Goal: Information Seeking & Learning: Find specific fact

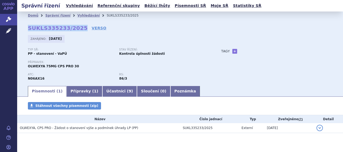
drag, startPoint x: 27, startPoint y: 30, endPoint x: 77, endPoint y: 30, distance: 50.1
click at [77, 30] on div "Domů Správní řízení Vyhledávání SUKLS335233/2025 SUKLS335233/2025 VERSO Zahájen…" at bounding box center [180, 53] width 326 height 66
copy strong "SUKLS335233/2025"
click at [82, 16] on link "Vyhledávání" at bounding box center [88, 16] width 22 height 4
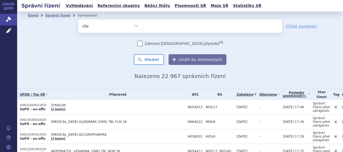
click at [179, 28] on ul at bounding box center [212, 25] width 139 height 11
click at [143, 28] on select at bounding box center [142, 25] width 0 height 13
type input "pr"
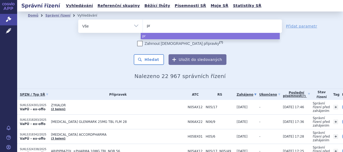
type input "pra"
type input "pragi"
type input "pragiol"
type input "pragiola"
type input "pragiol"
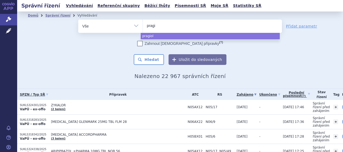
type input "prag"
type input "p"
type input "ase"
type input "asent"
type input "asentra"
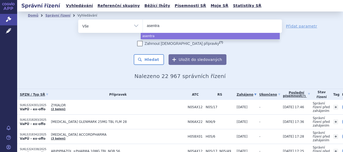
select select "asentra"
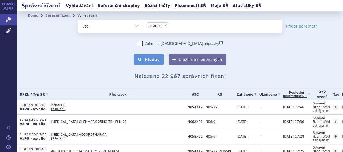
click at [149, 61] on button "Hledat" at bounding box center [149, 59] width 30 height 11
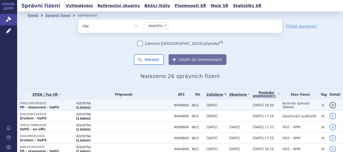
click at [123, 105] on span "ASENTRA" at bounding box center [123, 104] width 95 height 4
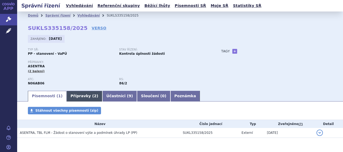
click at [94, 96] on span "2" at bounding box center [95, 96] width 3 height 4
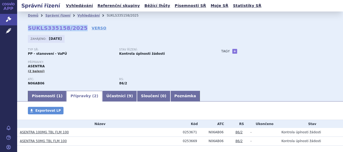
drag, startPoint x: 29, startPoint y: 29, endPoint x: 77, endPoint y: 27, distance: 48.0
click at [77, 27] on strong "SUKLS335158/2025" at bounding box center [58, 28] width 60 height 6
copy strong "SUKLS335158/2025"
click at [77, 15] on link "Vyhledávání" at bounding box center [88, 16] width 22 height 4
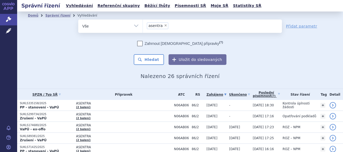
click at [164, 27] on span "×" at bounding box center [165, 25] width 3 height 3
click at [143, 27] on select "asentra" at bounding box center [142, 25] width 0 height 13
select select
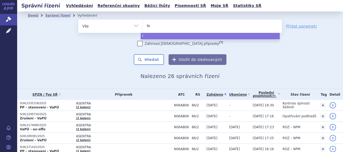
type input "[PERSON_NAME]"
type input "lameg"
type input "lamegom"
select select "lamegom"
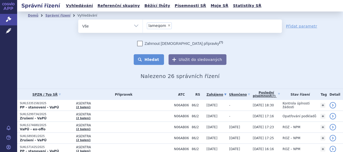
click at [141, 59] on button "Hledat" at bounding box center [149, 59] width 30 height 11
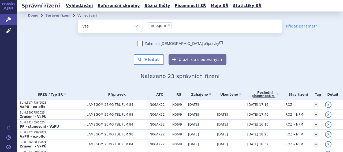
click at [111, 54] on div "Zahrnout [DEMOGRAPHIC_DATA] přípravky (?) * Pozor, hledání dle vyhledávacího pa…" at bounding box center [180, 53] width 204 height 24
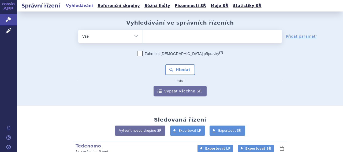
click at [174, 35] on ul at bounding box center [212, 35] width 139 height 11
click at [143, 35] on select at bounding box center [142, 35] width 0 height 13
type input "ol"
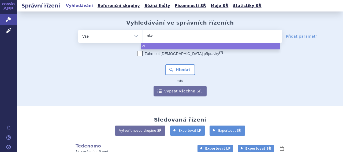
type input "olwe"
type input "olwex"
type input "olwexy"
type input "olwexya"
select select "olwexya"
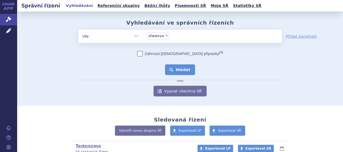
click at [179, 72] on button "Hledat" at bounding box center [180, 70] width 30 height 11
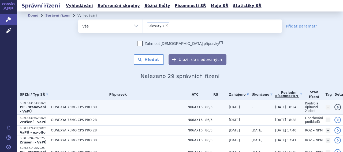
click at [128, 108] on span "OLWEXYA 75MG CPS PRO 30" at bounding box center [118, 108] width 134 height 4
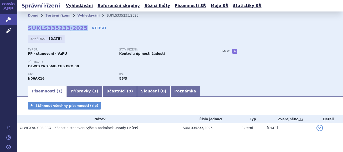
drag, startPoint x: 28, startPoint y: 28, endPoint x: 78, endPoint y: 31, distance: 49.6
click at [78, 31] on strong "SUKLS335233/2025" at bounding box center [58, 28] width 60 height 6
copy strong "SUKLS335233/2025"
